Goal: Navigation & Orientation: Find specific page/section

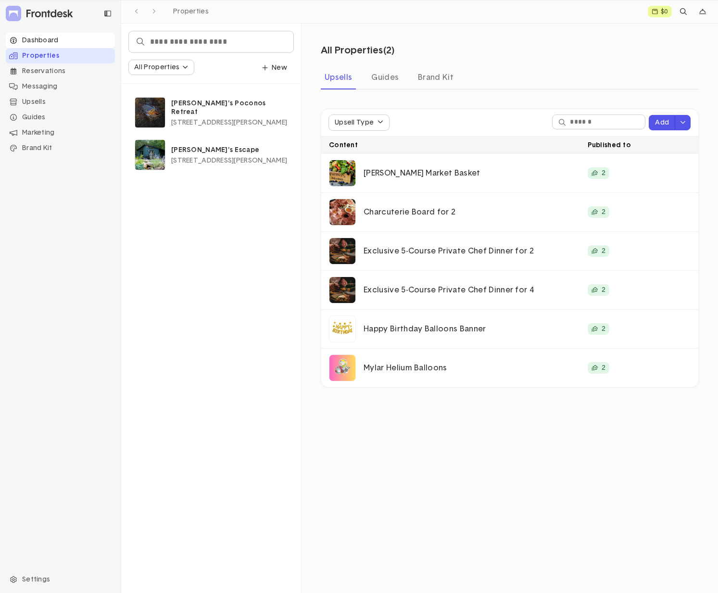
click at [56, 44] on div "Dashboard" at bounding box center [60, 40] width 109 height 15
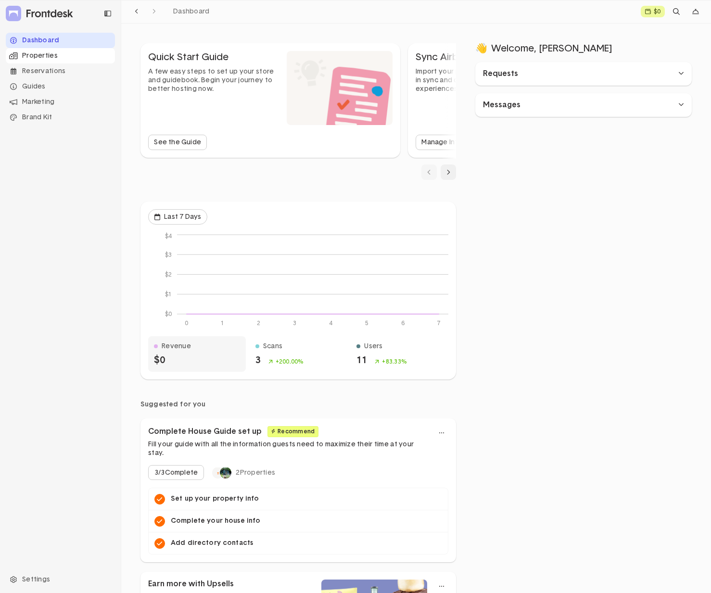
click at [58, 57] on div "Properties" at bounding box center [60, 55] width 109 height 15
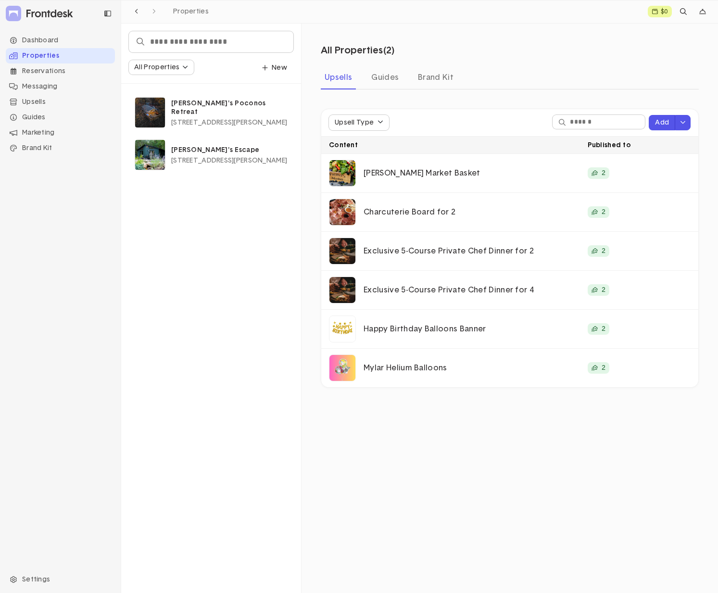
click at [404, 444] on div "All Properties ( 2 ) Upsells Guides Brand Kit Upsell Type Add Content Published…" at bounding box center [510, 309] width 417 height 570
click at [91, 252] on div "Dashboard Properties Reservations Messaging Upsells Store Concierge Requests Ea…" at bounding box center [60, 296] width 121 height 539
click at [216, 119] on span "[STREET_ADDRESS][PERSON_NAME]" at bounding box center [229, 122] width 116 height 7
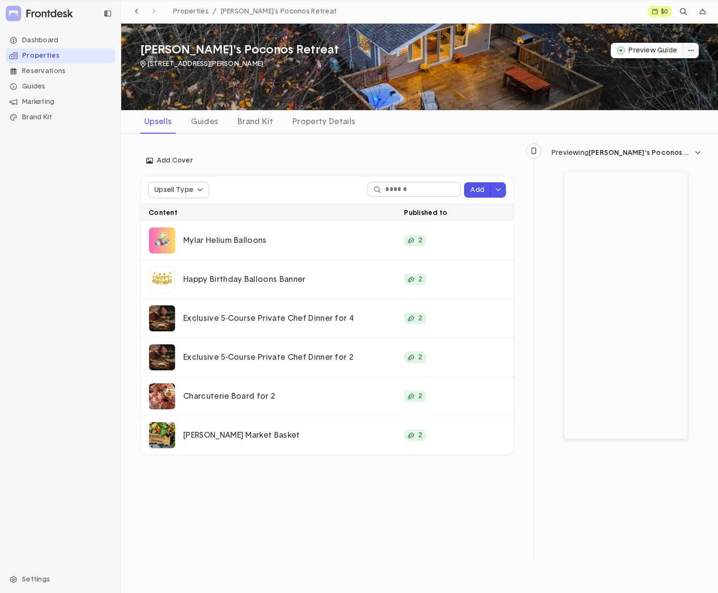
click at [690, 55] on button "dropdown trigger" at bounding box center [691, 50] width 15 height 15
click at [51, 73] on div "Reservations" at bounding box center [60, 71] width 109 height 15
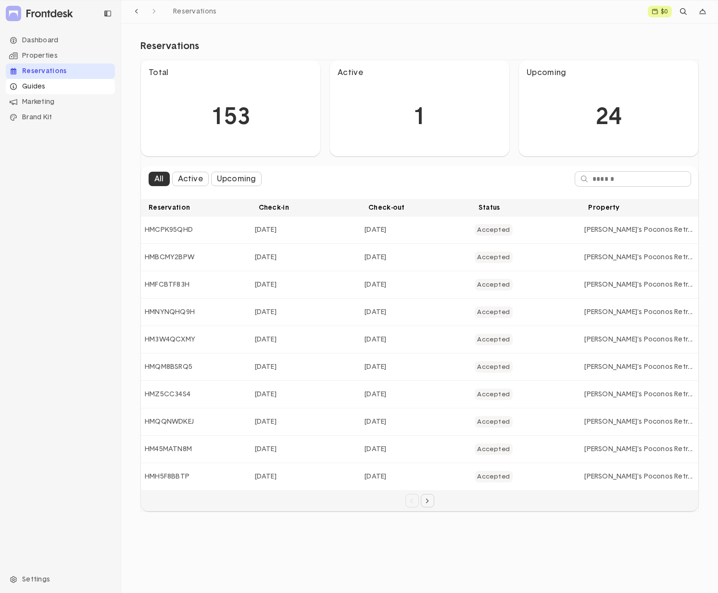
click at [45, 87] on div "Guides" at bounding box center [60, 86] width 109 height 15
click at [56, 165] on div "Brand Kit" at bounding box center [60, 163] width 109 height 15
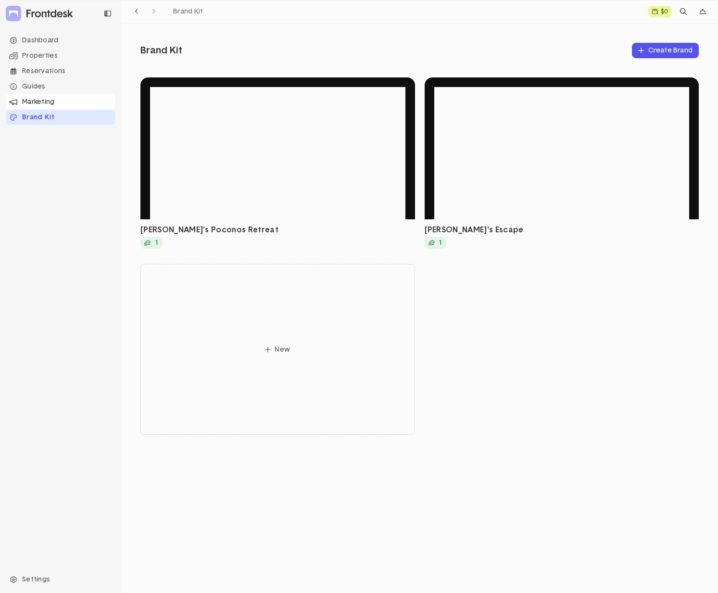
click at [50, 104] on div "Marketing" at bounding box center [60, 101] width 109 height 15
click at [48, 148] on li "QR Gallery" at bounding box center [66, 147] width 98 height 15
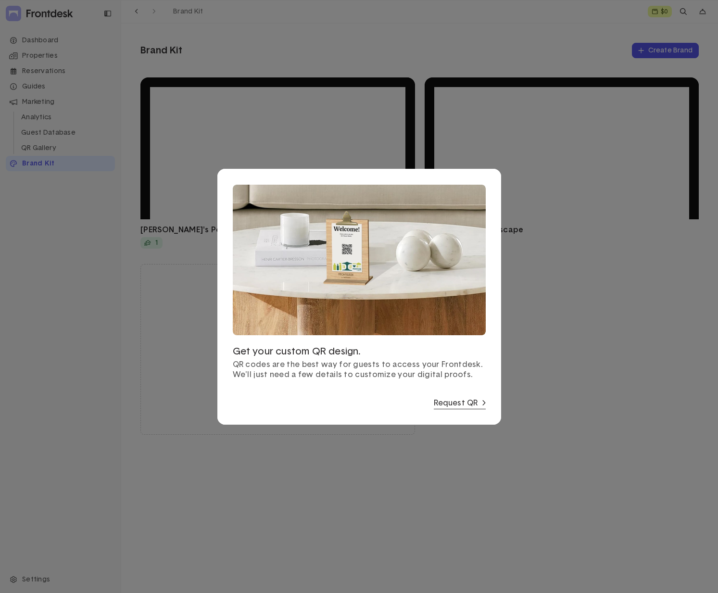
click at [453, 405] on link "Request QR" at bounding box center [460, 404] width 52 height 10
click at [35, 152] on div at bounding box center [359, 296] width 718 height 593
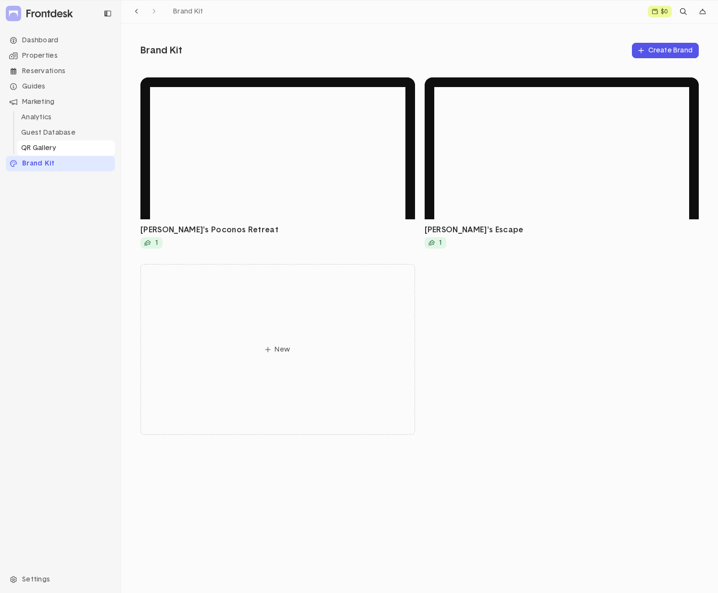
click at [48, 144] on li "QR Gallery" at bounding box center [66, 147] width 98 height 15
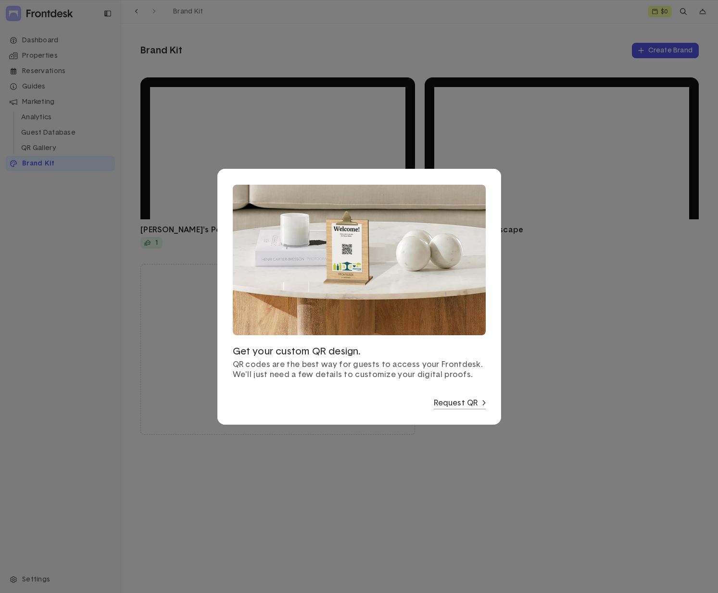
click at [581, 389] on div at bounding box center [359, 296] width 718 height 593
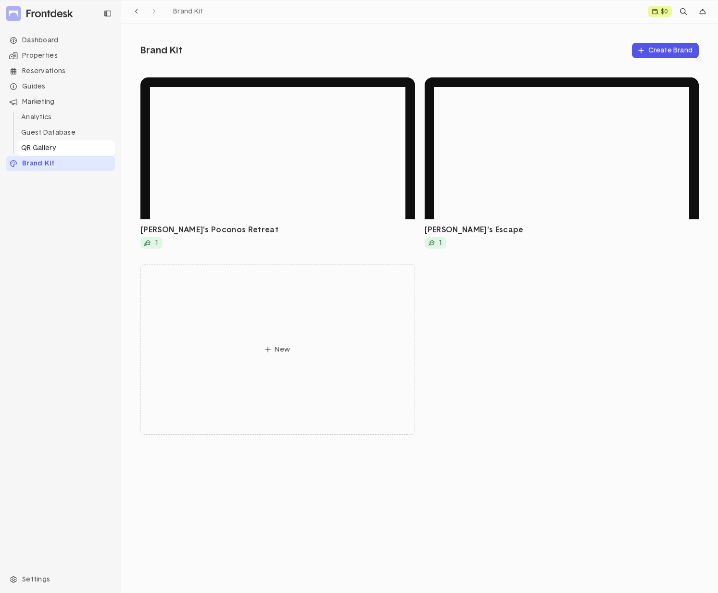
click at [43, 144] on li "QR Gallery" at bounding box center [66, 147] width 98 height 15
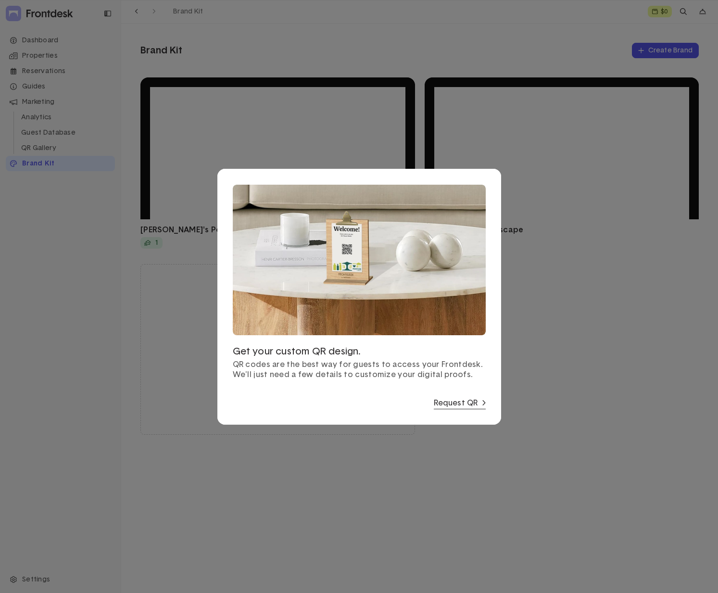
click at [455, 402] on link "Request QR" at bounding box center [460, 404] width 52 height 10
click at [123, 342] on div at bounding box center [359, 296] width 718 height 593
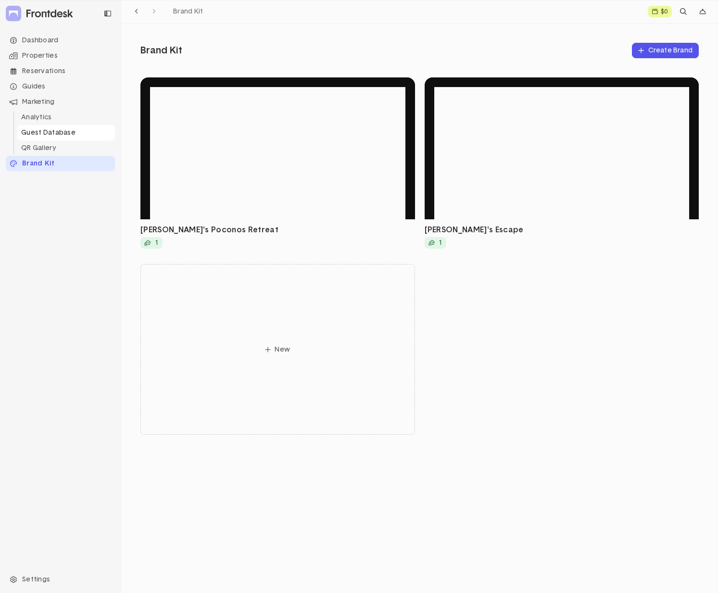
click at [51, 132] on li "Guest Database" at bounding box center [66, 132] width 98 height 15
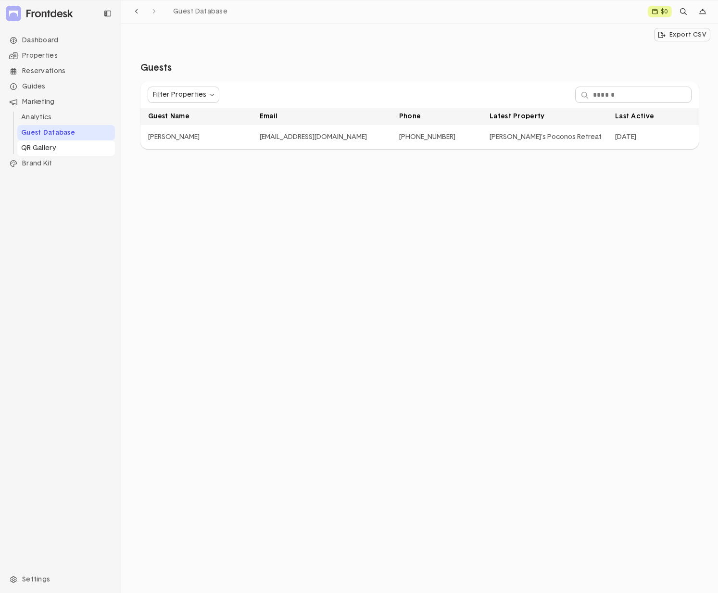
click at [49, 147] on li "QR Gallery" at bounding box center [66, 147] width 98 height 15
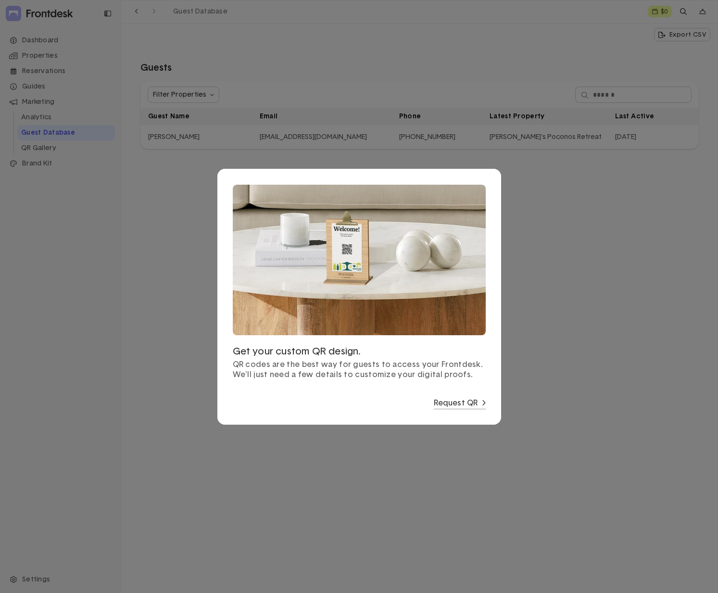
click at [153, 340] on div at bounding box center [359, 296] width 718 height 593
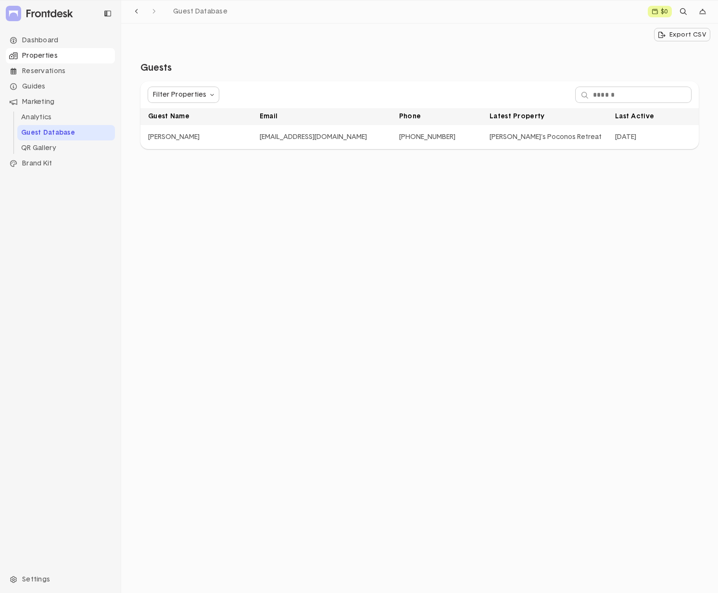
click at [54, 61] on div "Properties" at bounding box center [60, 55] width 109 height 15
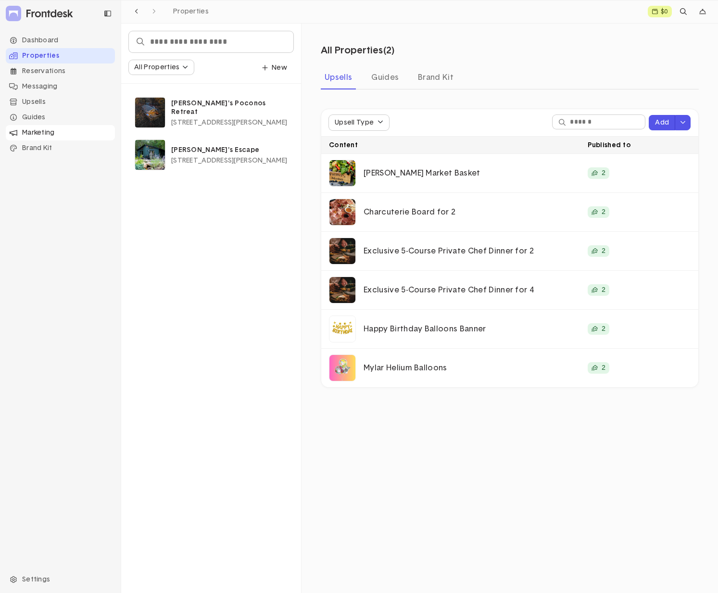
click at [50, 129] on div "Marketing" at bounding box center [60, 132] width 109 height 15
click at [49, 179] on li "QR Gallery" at bounding box center [66, 178] width 98 height 15
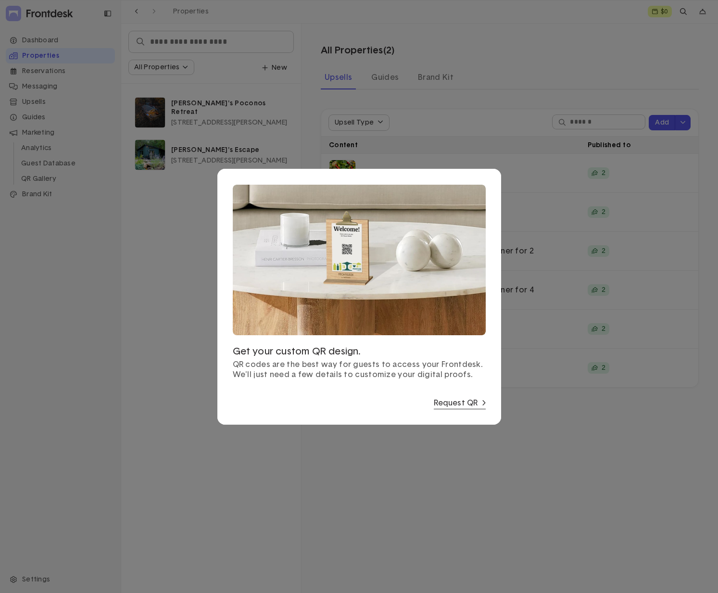
click at [451, 403] on link "Request QR" at bounding box center [460, 404] width 52 height 10
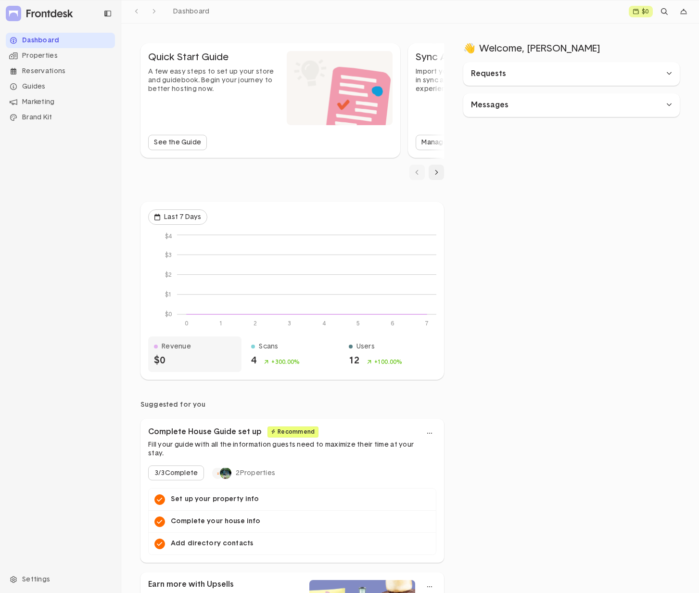
click at [670, 75] on icon "accordion toggler" at bounding box center [669, 73] width 6 height 7
click at [665, 149] on div "accordion toggler" at bounding box center [668, 146] width 13 height 15
click at [48, 102] on div "Marketing" at bounding box center [60, 101] width 109 height 15
click at [44, 149] on li "QR Gallery" at bounding box center [66, 147] width 98 height 15
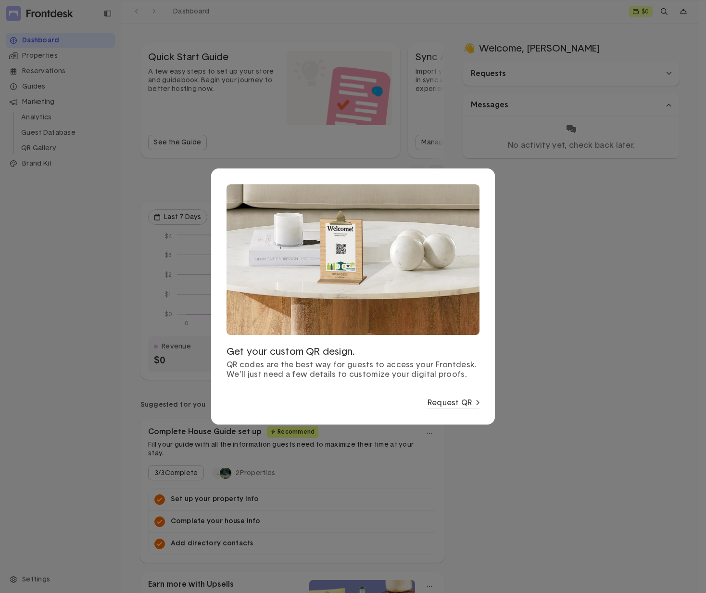
click at [546, 367] on div at bounding box center [353, 296] width 706 height 593
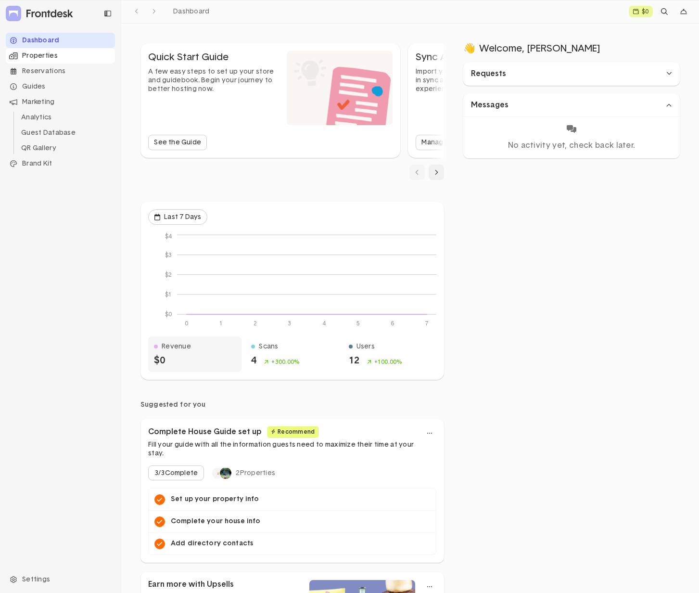
click at [46, 57] on div "Properties" at bounding box center [60, 55] width 109 height 15
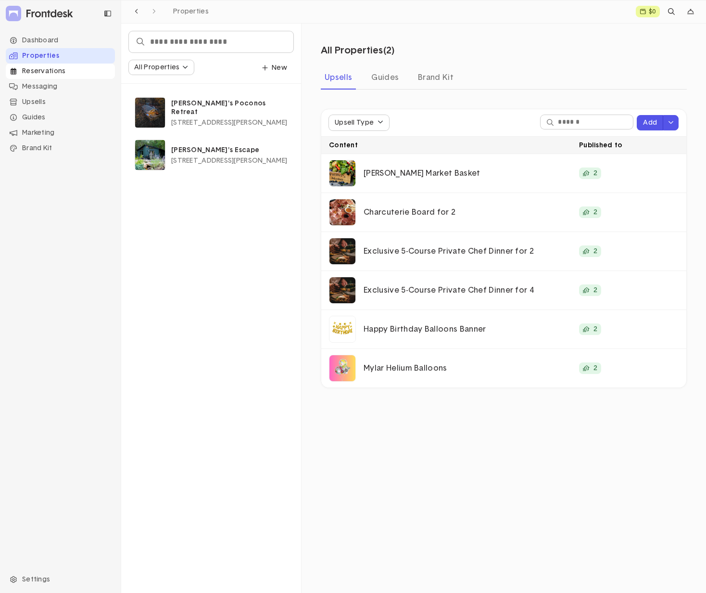
click at [48, 72] on div "Reservations" at bounding box center [60, 71] width 109 height 15
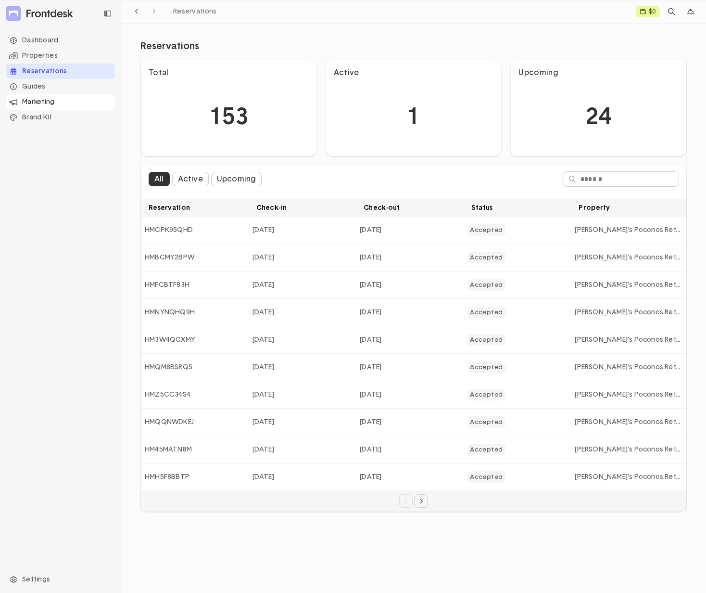
click at [48, 107] on div "Marketing" at bounding box center [60, 101] width 109 height 15
click at [50, 150] on li "QR Gallery" at bounding box center [66, 147] width 98 height 15
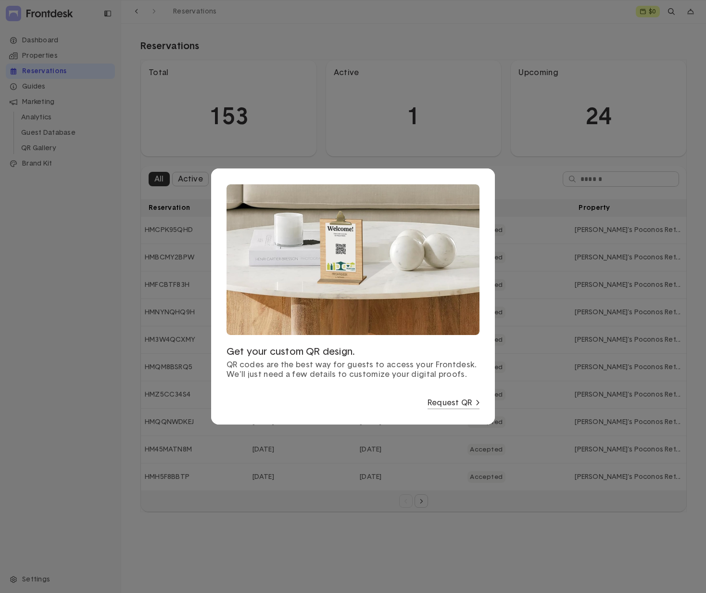
click at [102, 13] on div at bounding box center [353, 296] width 706 height 593
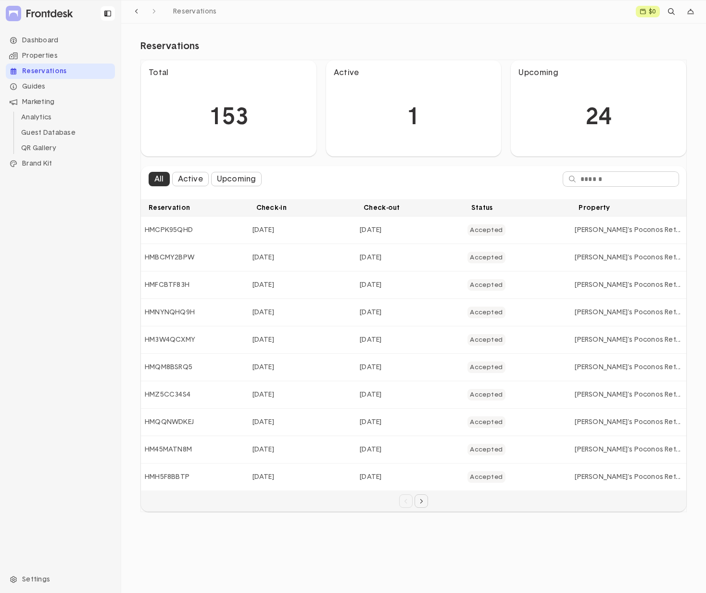
click at [111, 18] on button at bounding box center [108, 13] width 14 height 14
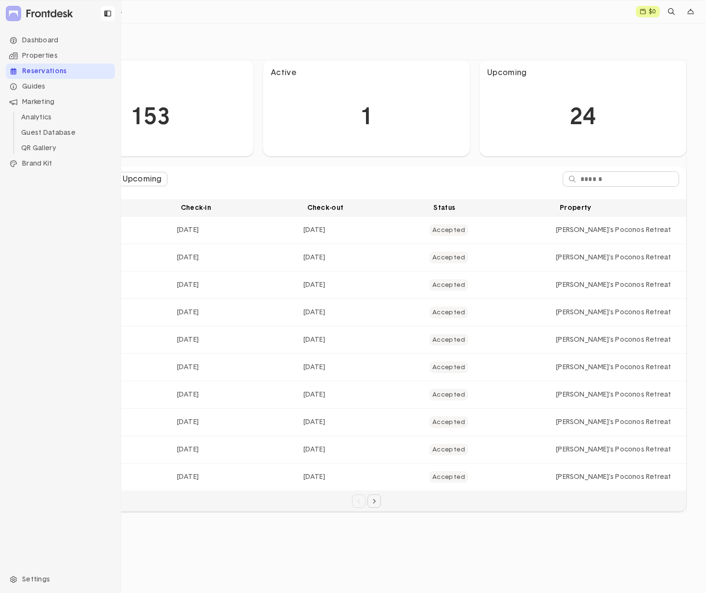
click at [109, 16] on icon at bounding box center [107, 14] width 7 height 6
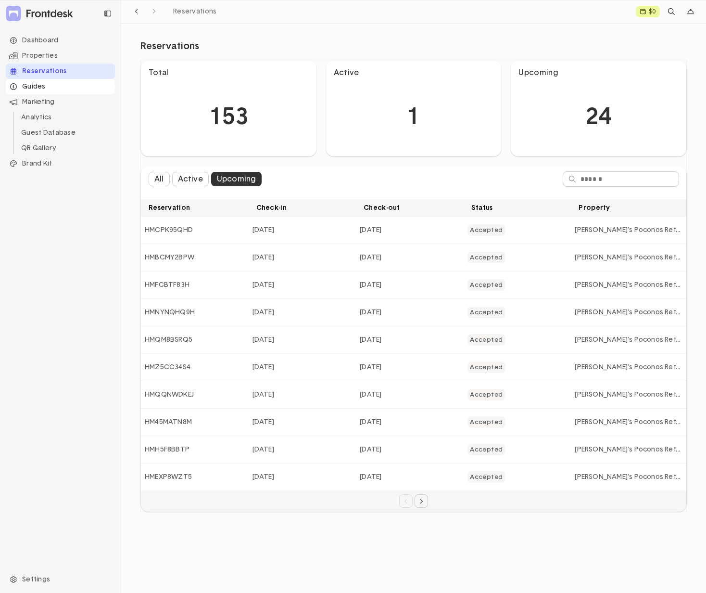
click at [57, 88] on div "Guides" at bounding box center [60, 86] width 109 height 15
click at [58, 45] on div "Dashboard" at bounding box center [60, 40] width 109 height 15
